Goal: Task Accomplishment & Management: Use online tool/utility

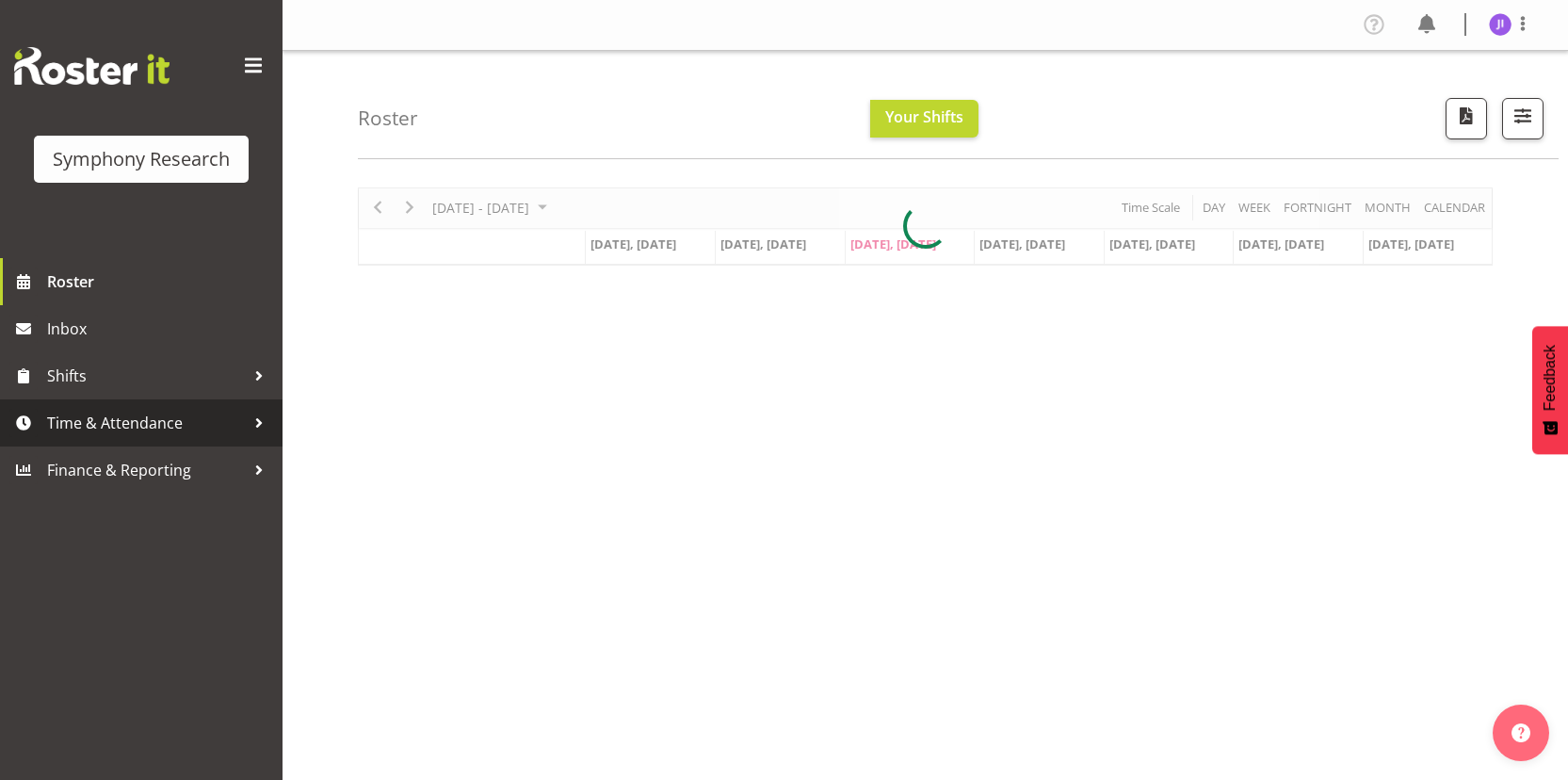
click at [201, 434] on span "Time & Attendance" at bounding box center [145, 422] width 198 height 28
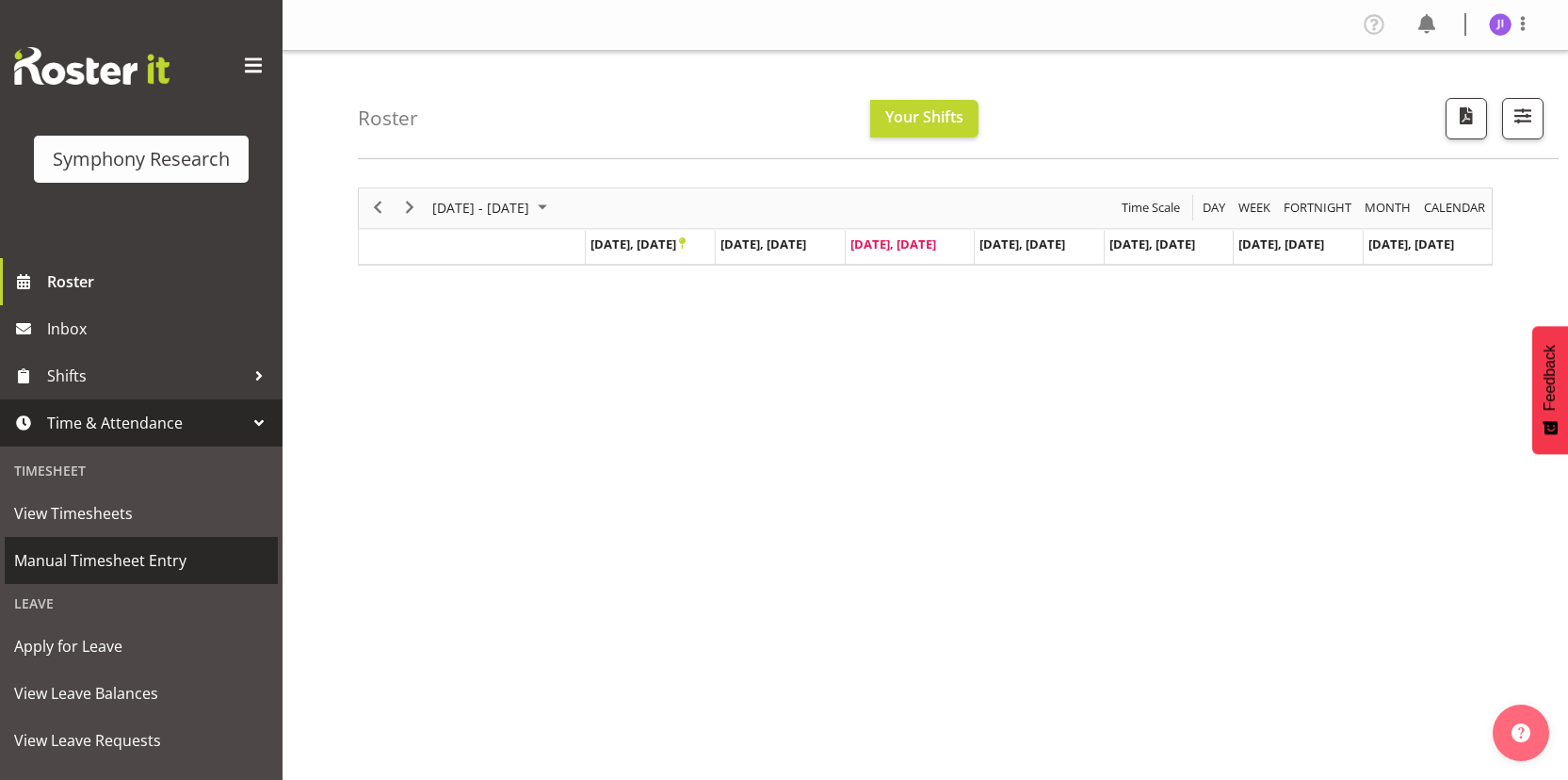
click at [118, 560] on span "Manual Timesheet Entry" at bounding box center [140, 561] width 254 height 28
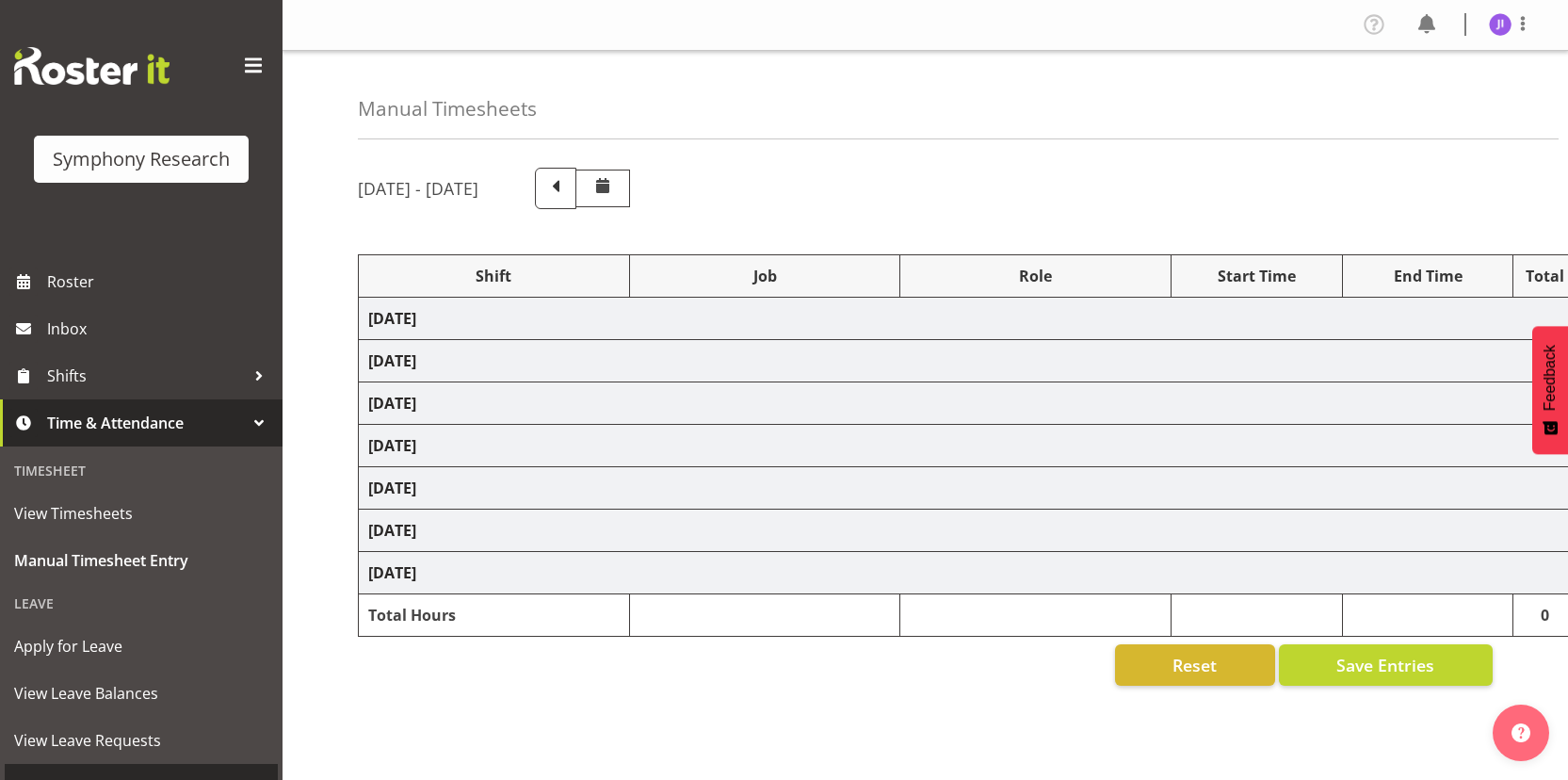
scroll to position [196, 0]
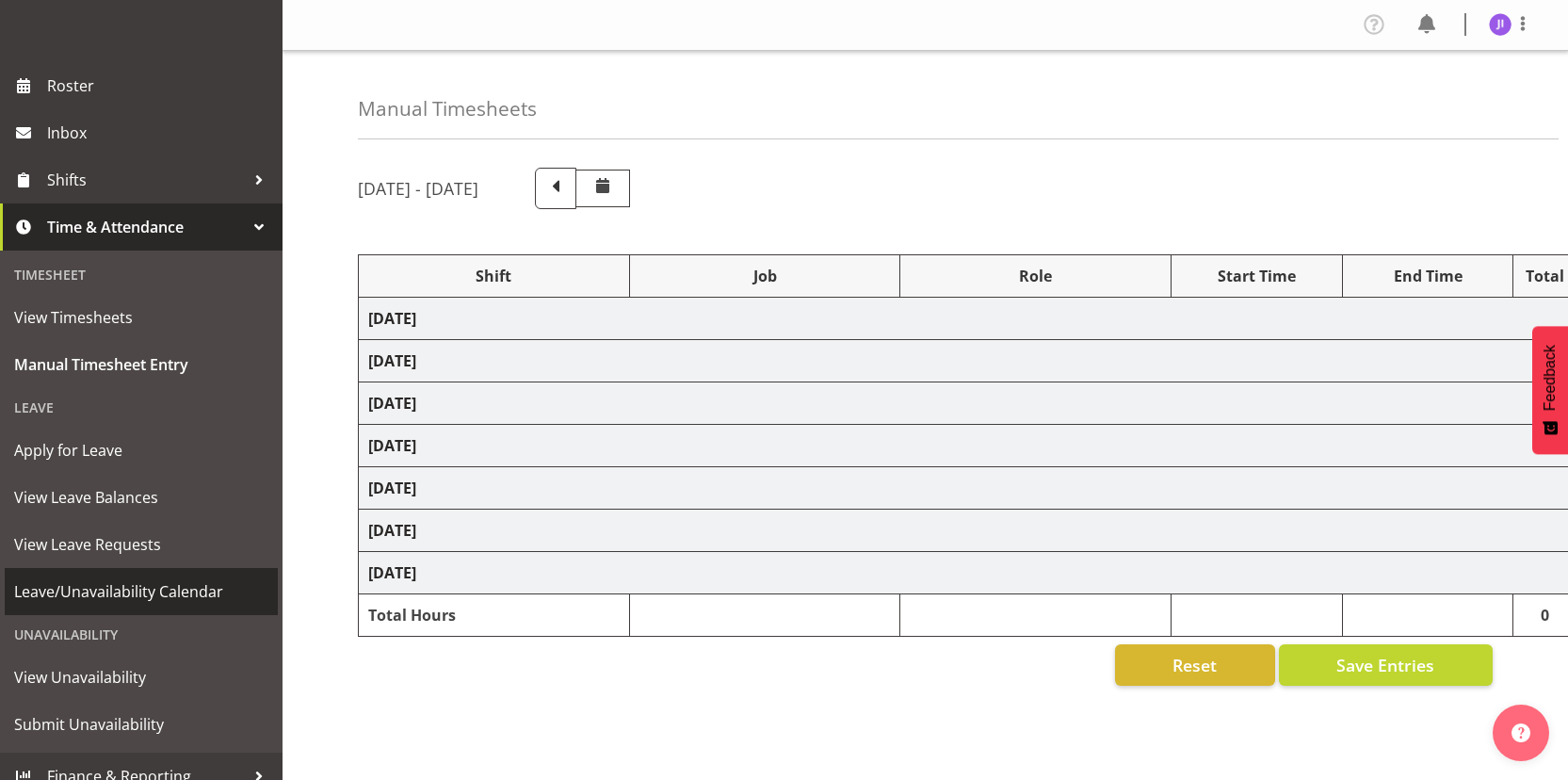
click at [144, 599] on span "Leave/Unavailability Calendar" at bounding box center [140, 592] width 254 height 28
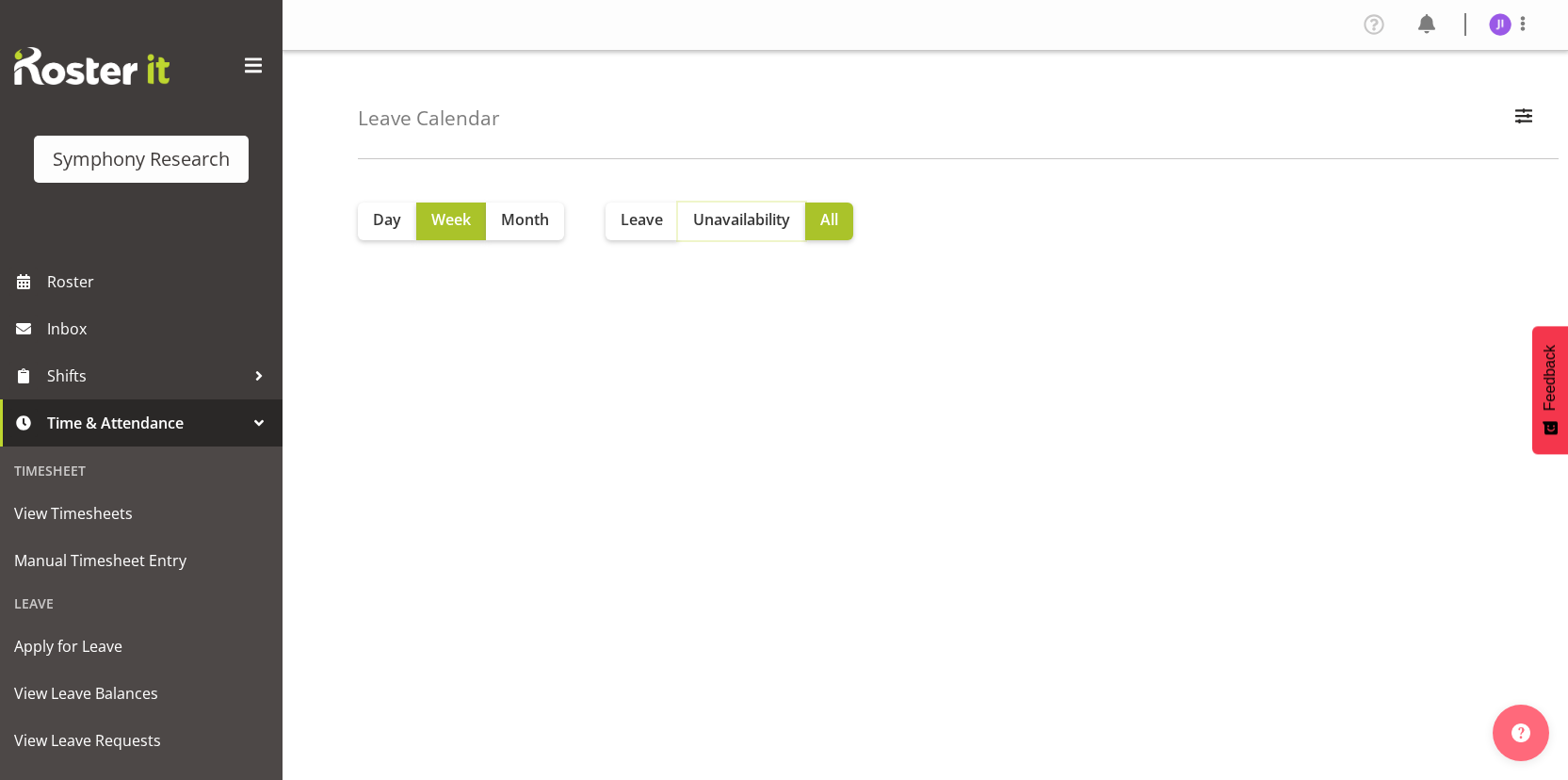
click at [731, 217] on span "Unavailability" at bounding box center [741, 219] width 97 height 23
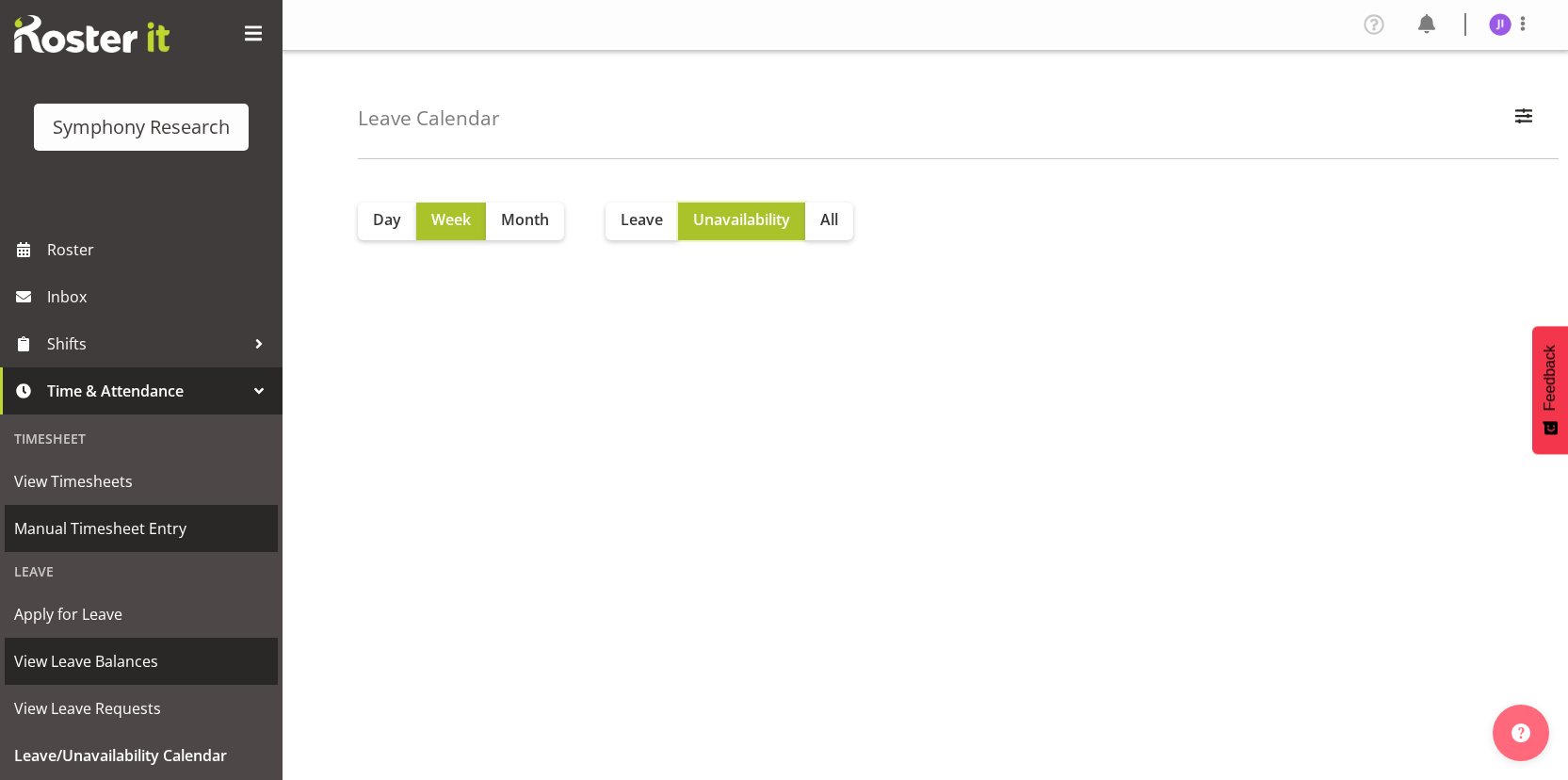
scroll to position [216, 0]
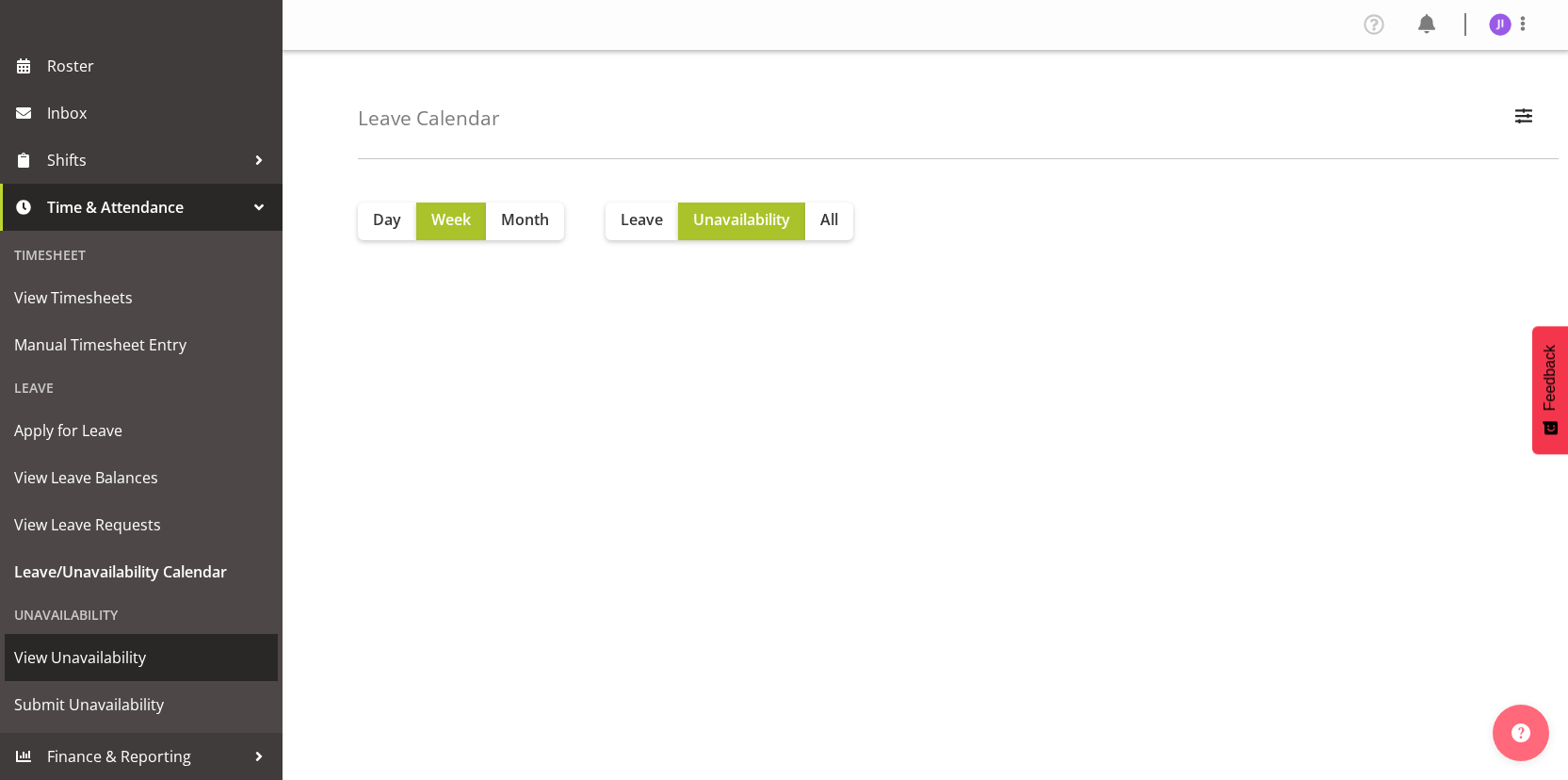
click at [111, 671] on link "View Unavailability" at bounding box center [141, 656] width 273 height 47
